Goal: Obtain resource: Obtain resource

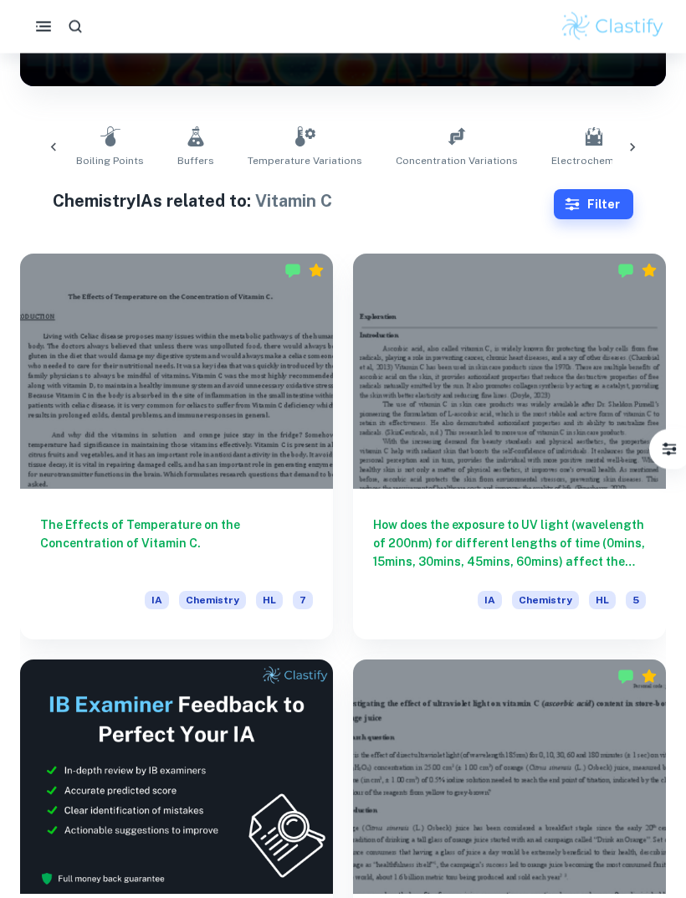
scroll to position [275, 0]
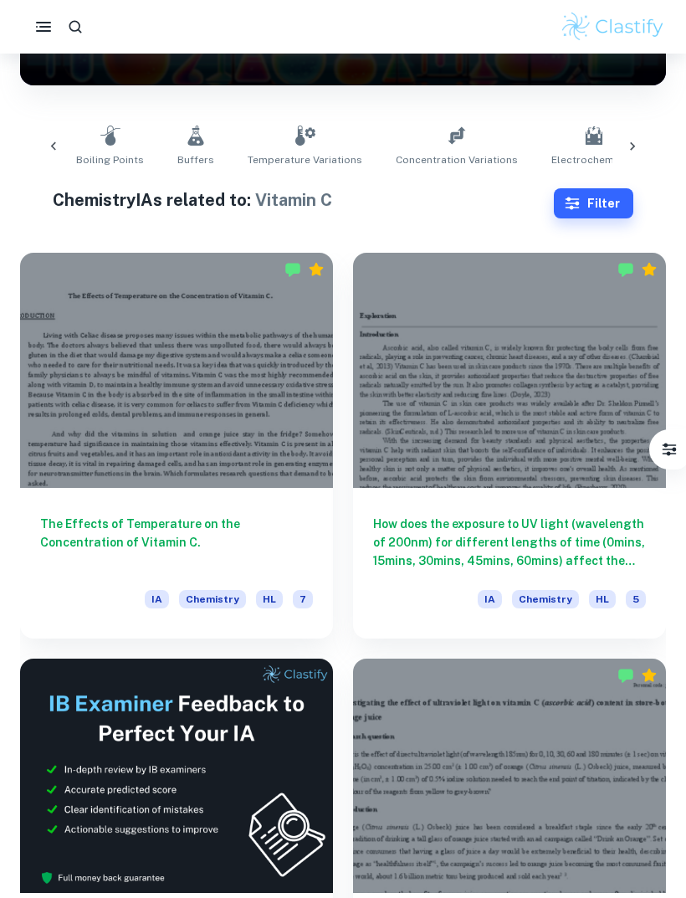
click at [223, 409] on div at bounding box center [176, 370] width 313 height 235
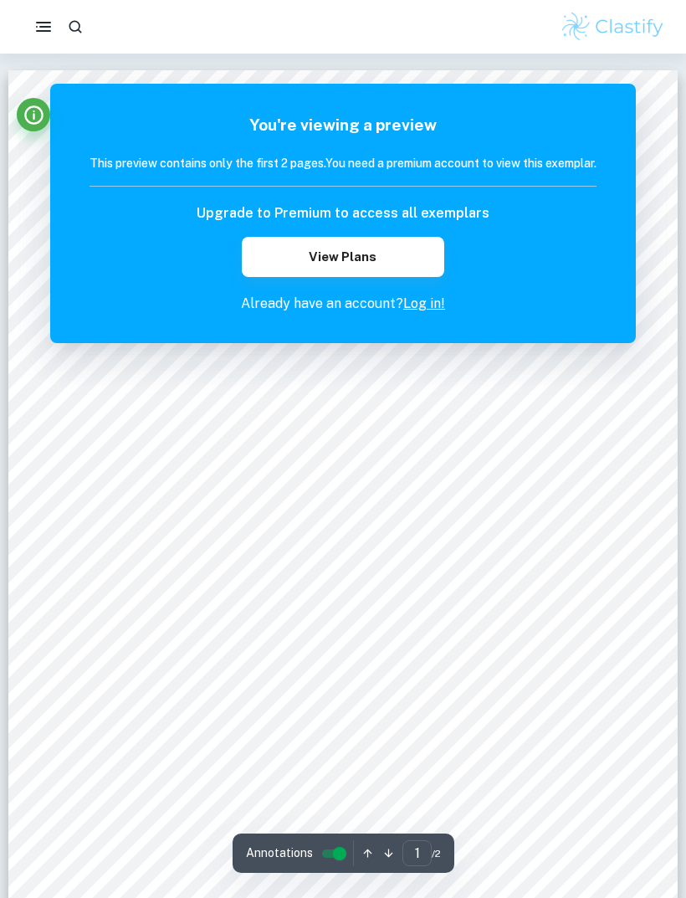
scroll to position [28, 0]
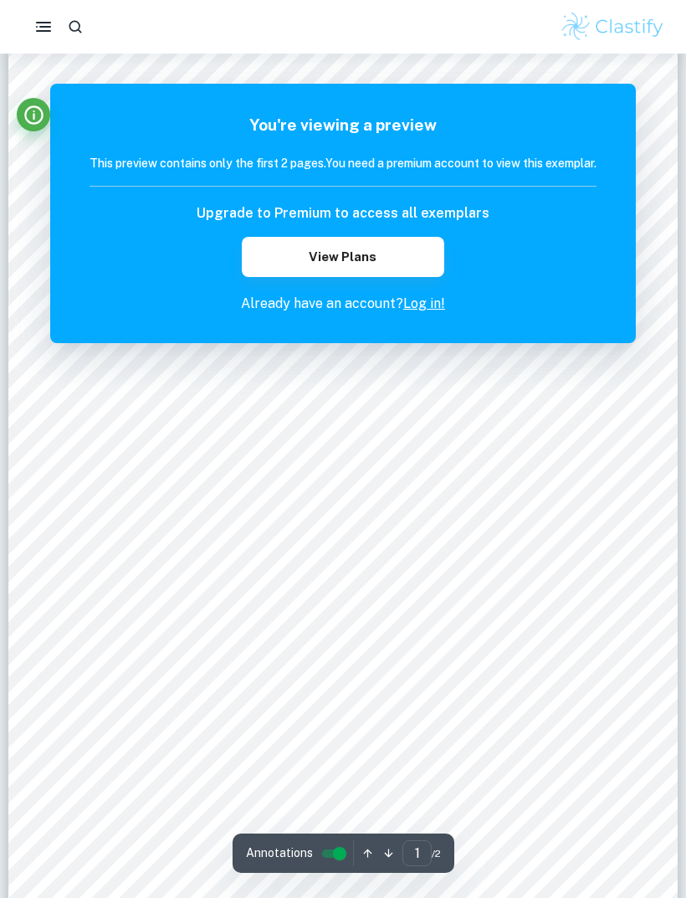
click at [424, 311] on link "Log in!" at bounding box center [425, 304] width 42 height 16
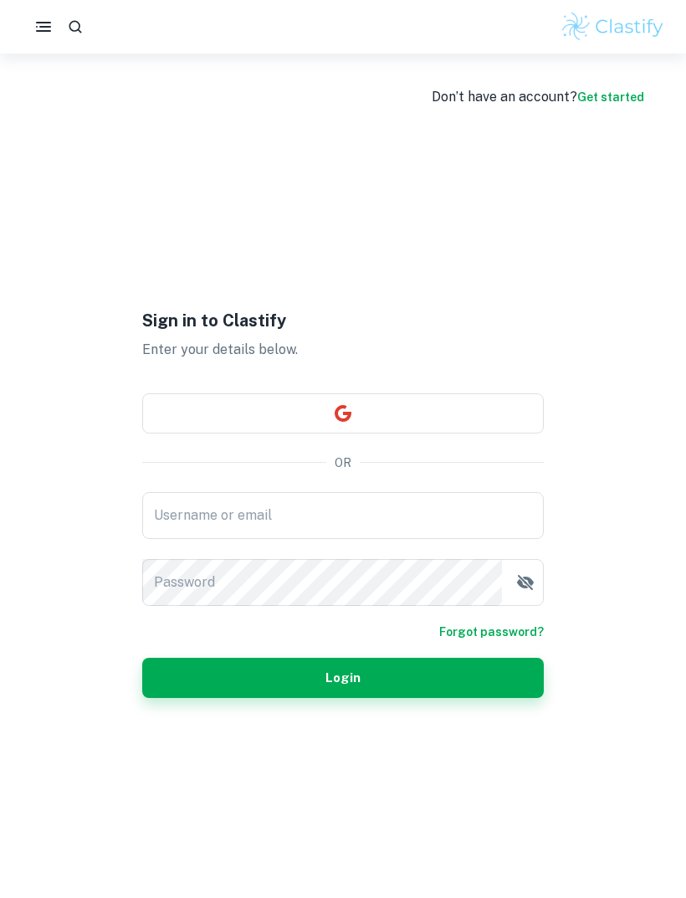
click at [416, 434] on button "button" at bounding box center [343, 413] width 402 height 40
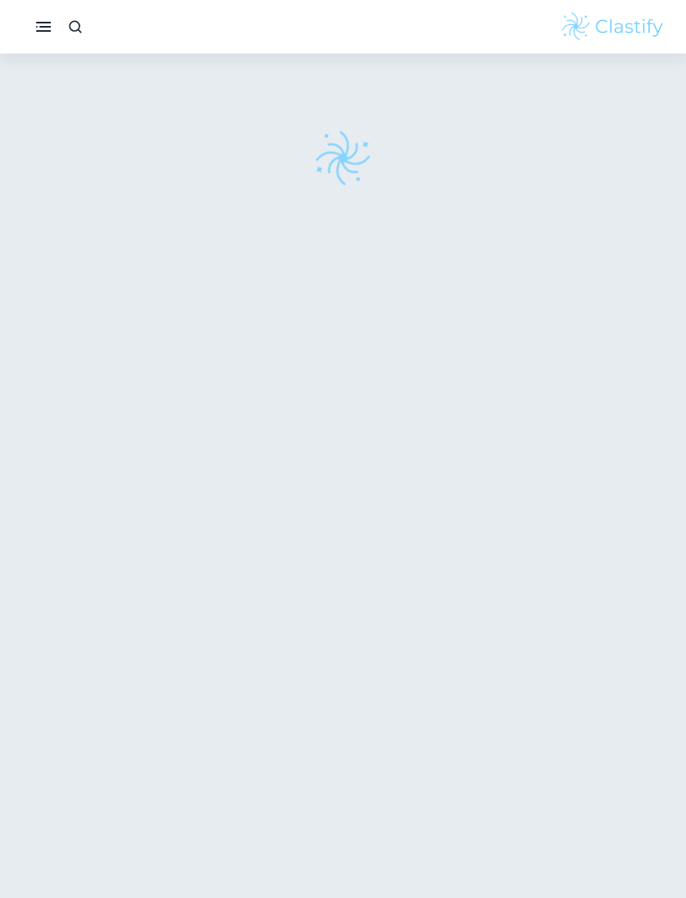
scroll to position [54, 0]
